Goal: Find specific page/section: Find specific page/section

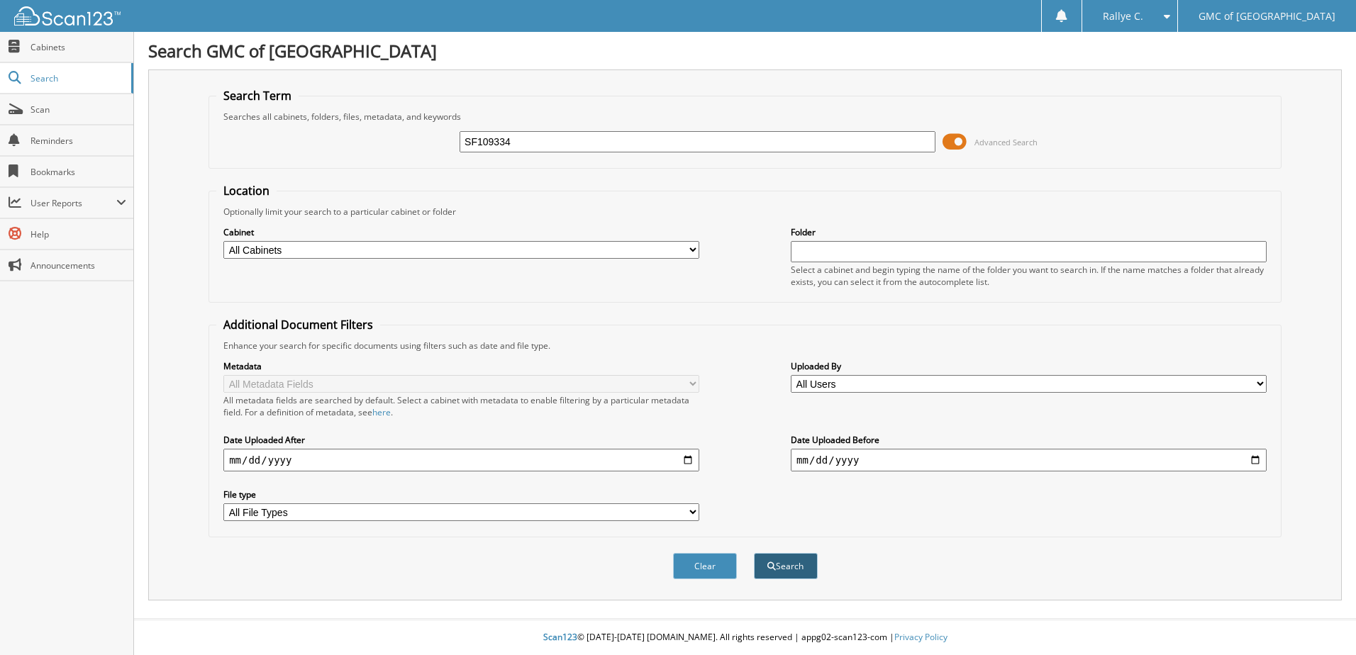
type input "SF109334"
click at [788, 556] on button "Search" at bounding box center [786, 566] width 64 height 26
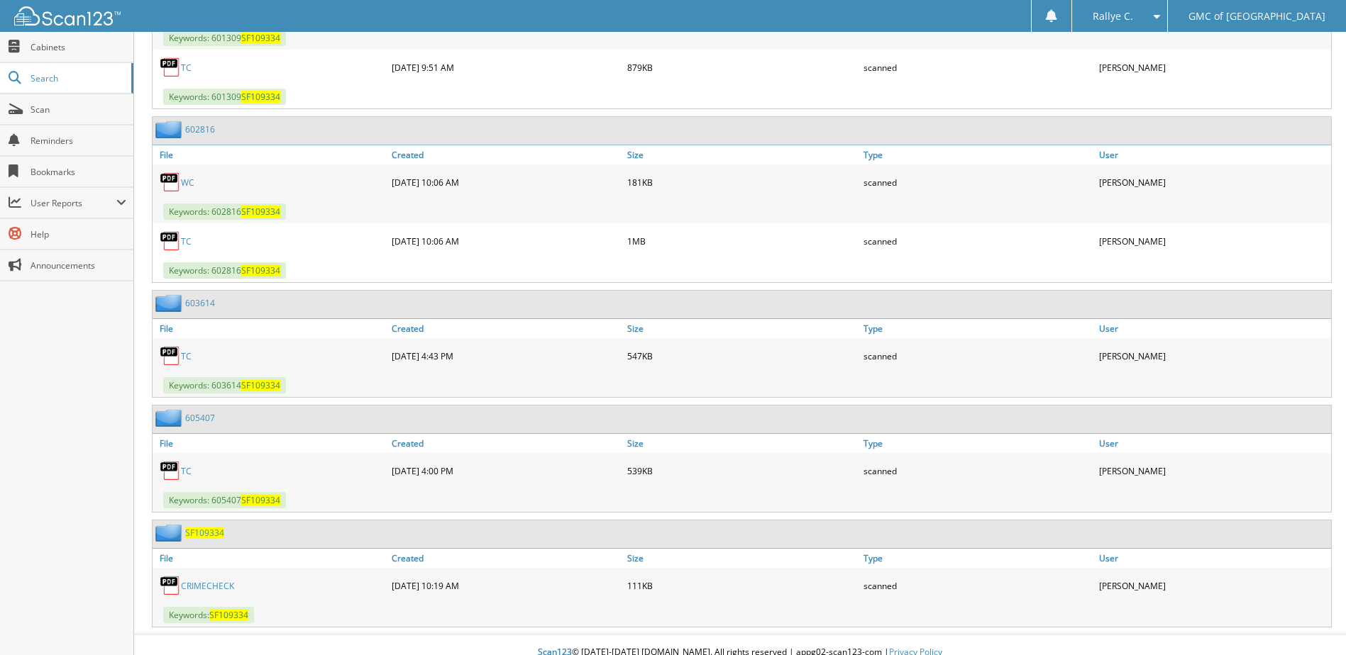
scroll to position [968, 0]
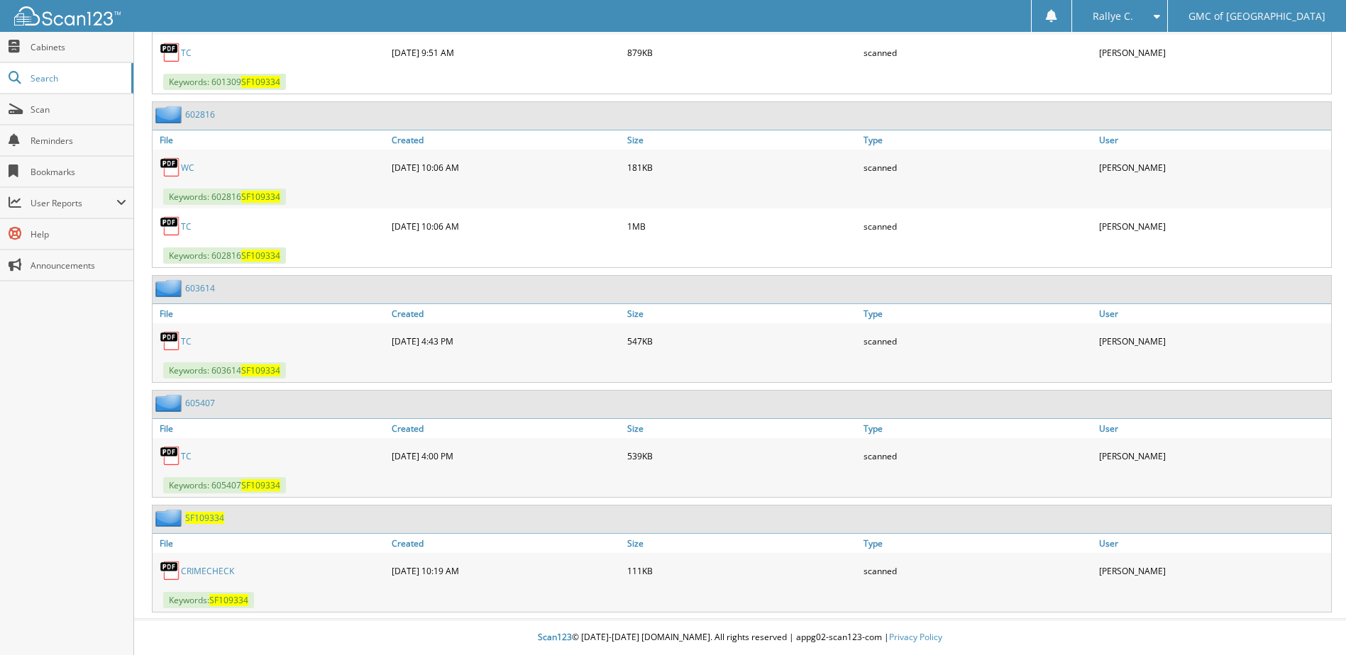
click at [219, 568] on link "CRIMECHECK" at bounding box center [207, 571] width 53 height 12
click at [220, 568] on link "CRIMECHECK" at bounding box center [207, 571] width 53 height 12
click at [205, 565] on link "CRIMECHECK" at bounding box center [207, 571] width 53 height 12
click at [192, 457] on div "TC" at bounding box center [271, 456] width 236 height 28
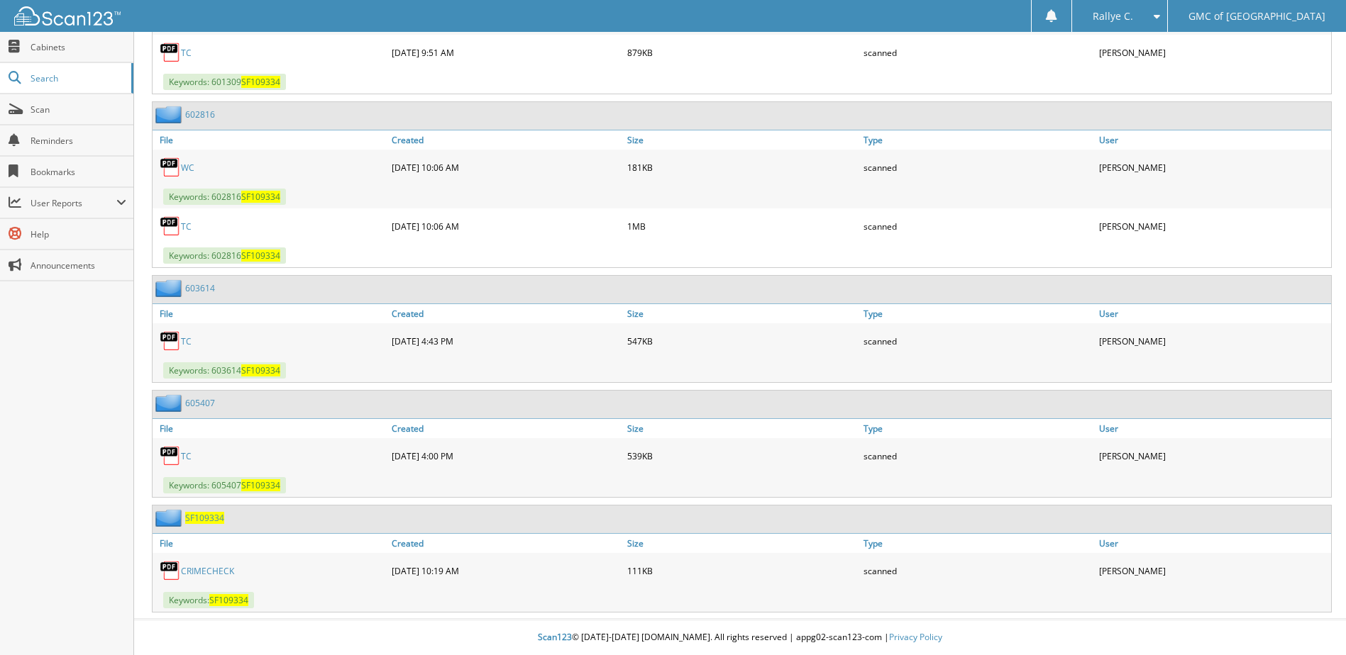
click at [187, 457] on link "TC" at bounding box center [186, 456] width 11 height 12
click at [185, 456] on link "TC" at bounding box center [186, 456] width 11 height 12
click at [187, 342] on link "TC" at bounding box center [186, 342] width 11 height 12
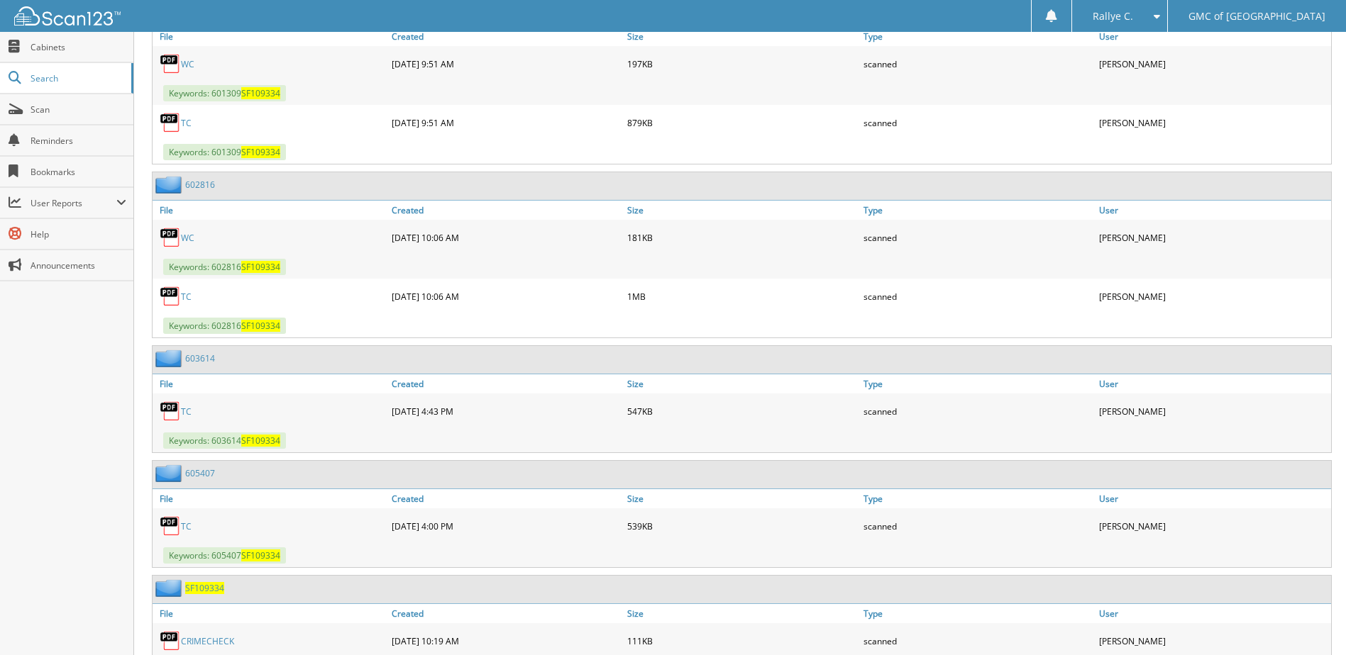
scroll to position [826, 0]
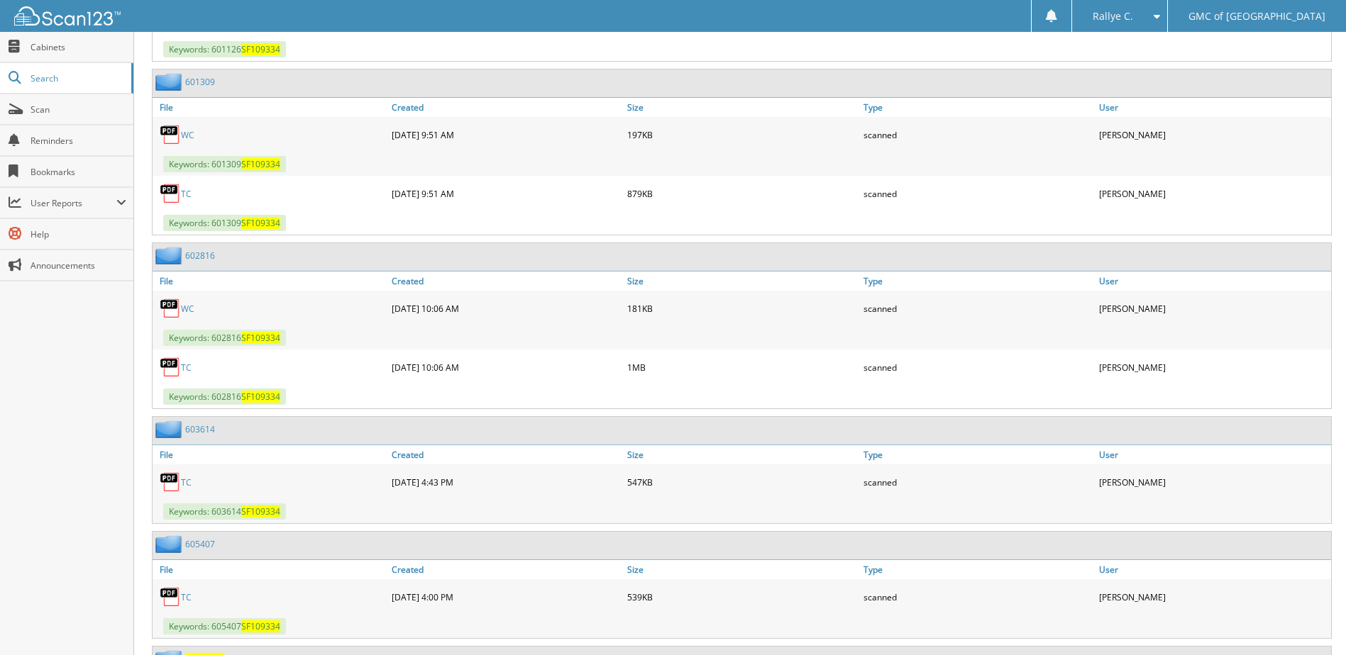
click at [187, 370] on link "TC" at bounding box center [186, 368] width 11 height 12
click at [182, 193] on link "TC" at bounding box center [186, 194] width 11 height 12
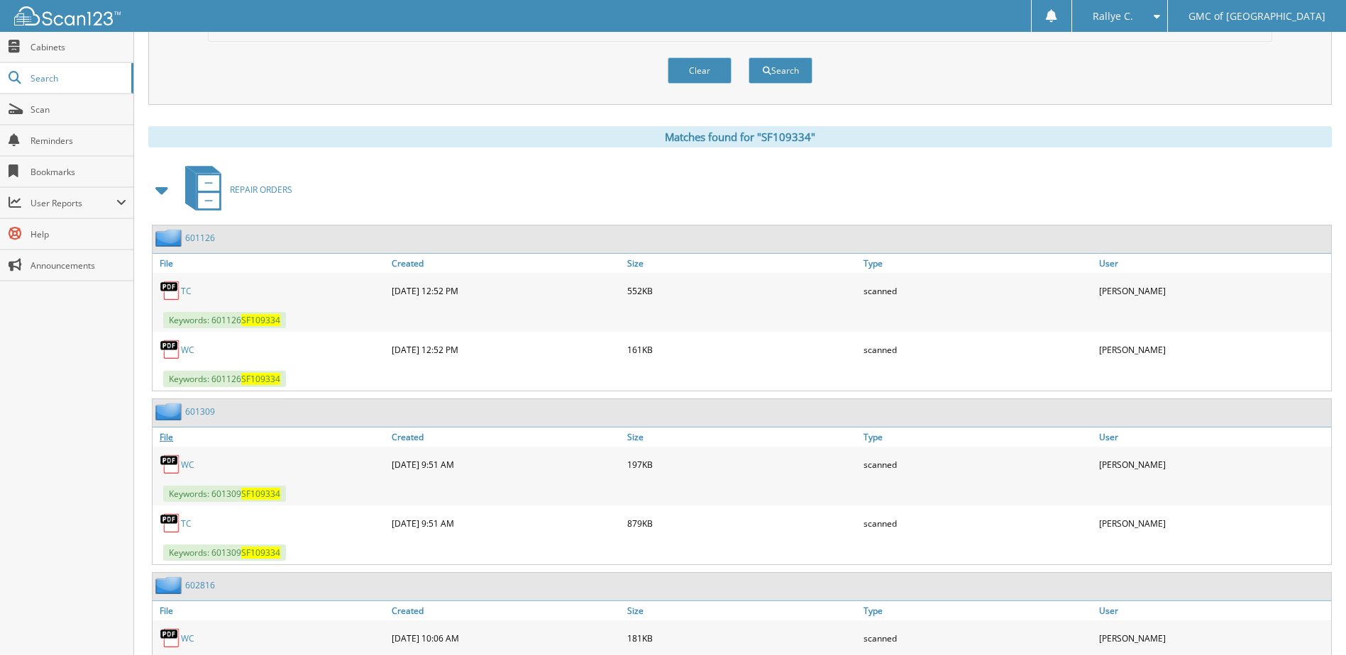
scroll to position [471, 0]
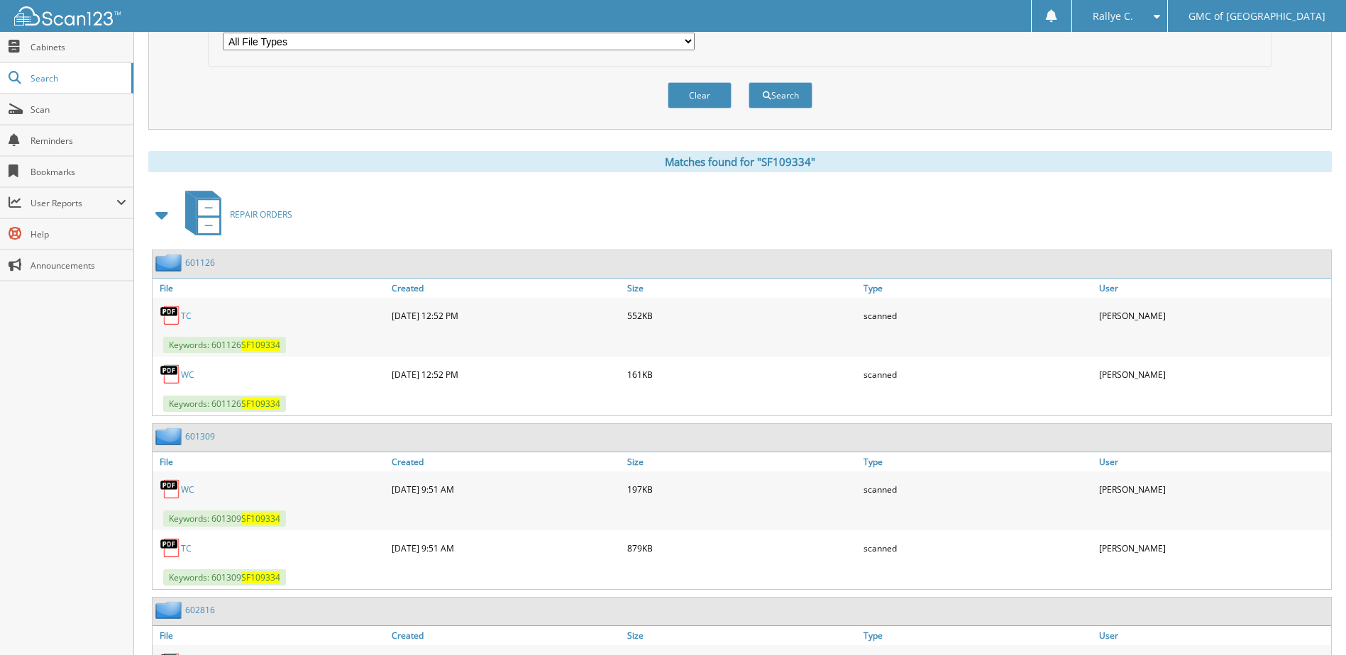
click at [189, 315] on link "TC" at bounding box center [186, 316] width 11 height 12
click at [57, 113] on span "Scan" at bounding box center [79, 110] width 96 height 12
